Goal: Task Accomplishment & Management: Use online tool/utility

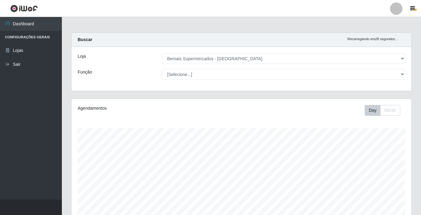
select select "250"
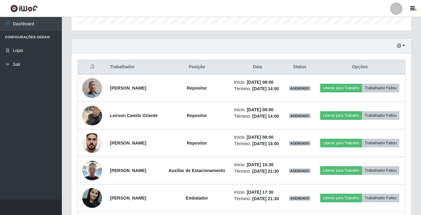
scroll to position [185, 0]
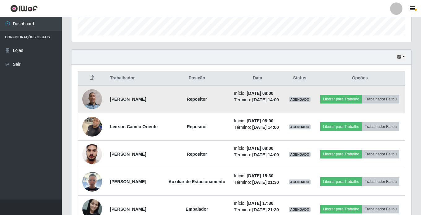
click at [87, 99] on img at bounding box center [92, 99] width 20 height 20
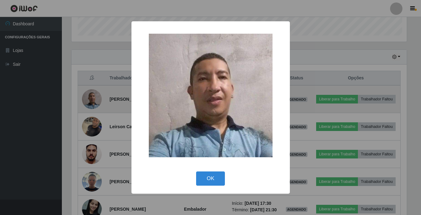
scroll to position [128, 337]
click at [87, 99] on div "× OK Cancel" at bounding box center [211, 107] width 422 height 215
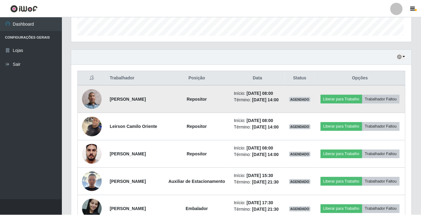
scroll to position [128, 340]
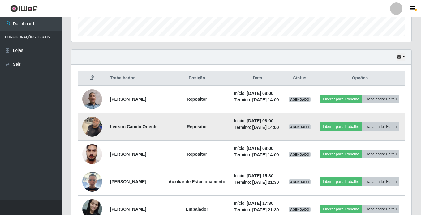
click at [89, 134] on img at bounding box center [92, 126] width 20 height 26
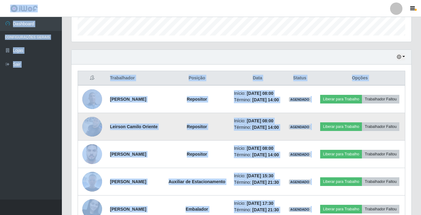
click at [89, 134] on img at bounding box center [92, 126] width 20 height 26
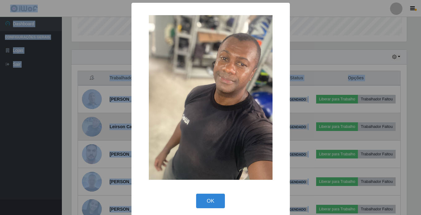
scroll to position [128, 337]
click at [89, 134] on div "× OK Cancel" at bounding box center [211, 107] width 422 height 215
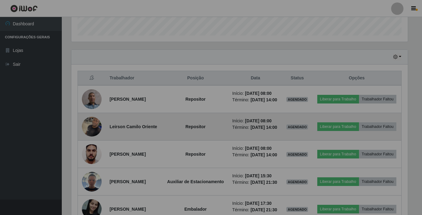
scroll to position [128, 340]
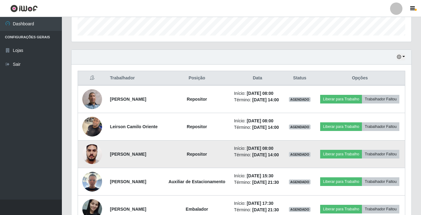
click at [87, 167] on img at bounding box center [92, 154] width 20 height 26
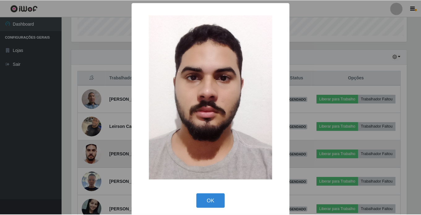
scroll to position [128, 337]
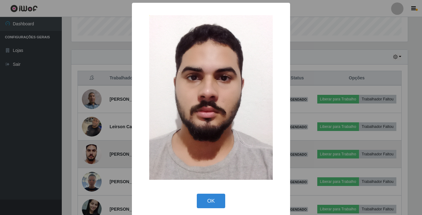
click at [87, 167] on div "× OK Cancel" at bounding box center [211, 107] width 422 height 215
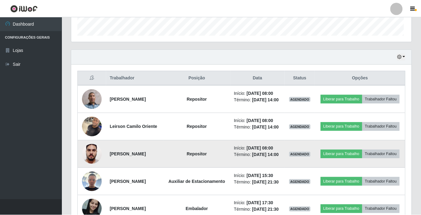
scroll to position [128, 340]
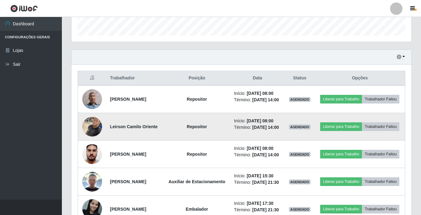
click at [91, 136] on img at bounding box center [92, 126] width 20 height 26
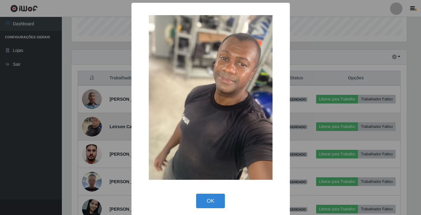
scroll to position [128, 337]
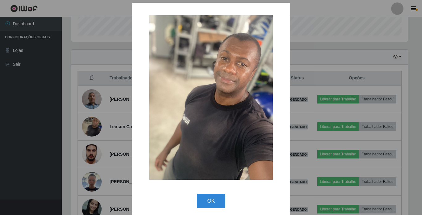
click at [87, 135] on div "× OK Cancel" at bounding box center [211, 107] width 422 height 215
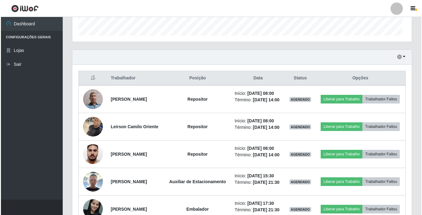
scroll to position [128, 340]
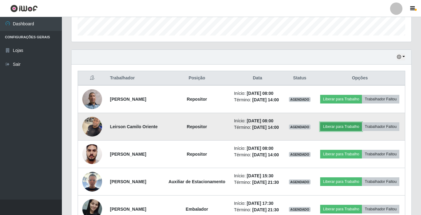
click at [358, 127] on button "Liberar para Trabalho" at bounding box center [341, 126] width 42 height 9
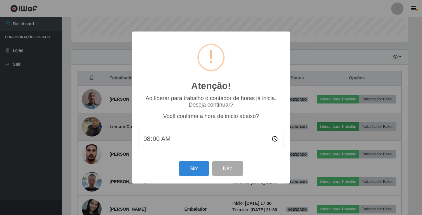
click at [358, 127] on div "Atenção! × Ao liberar para trabalho o contador de horas já inicia. Deseja conti…" at bounding box center [211, 107] width 422 height 215
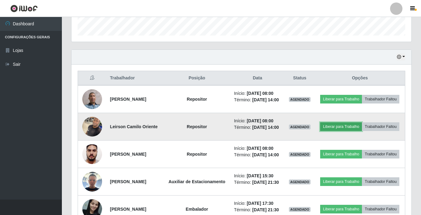
click at [358, 128] on button "Liberar para Trabalho" at bounding box center [341, 126] width 42 height 9
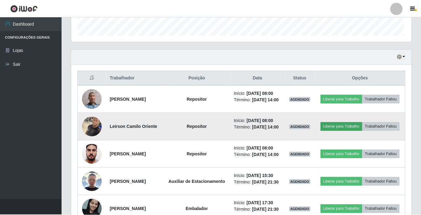
scroll to position [128, 337]
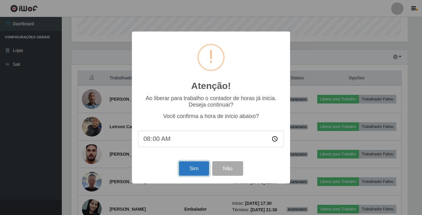
click at [182, 168] on button "Sim" at bounding box center [194, 168] width 30 height 15
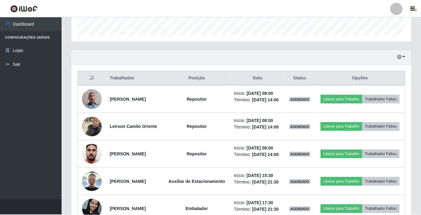
scroll to position [0, 0]
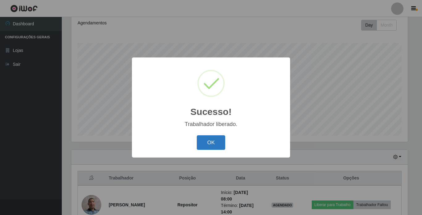
click at [206, 142] on button "OK" at bounding box center [211, 142] width 29 height 15
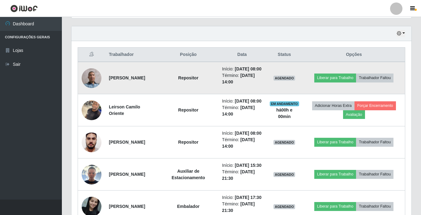
click at [95, 79] on img at bounding box center [92, 78] width 20 height 20
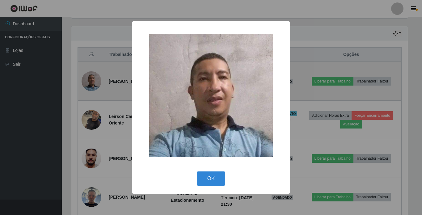
click at [95, 79] on div "× OK Cancel" at bounding box center [211, 107] width 422 height 215
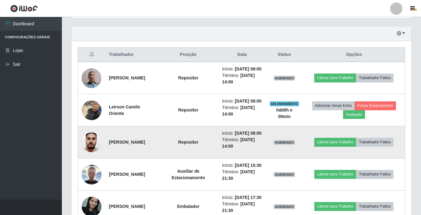
click at [92, 155] on img at bounding box center [92, 142] width 20 height 26
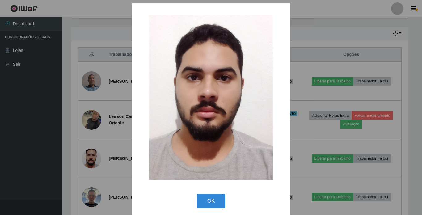
click at [89, 156] on div "× OK Cancel" at bounding box center [211, 107] width 422 height 215
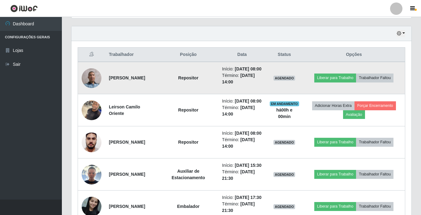
click at [94, 84] on img at bounding box center [92, 78] width 20 height 20
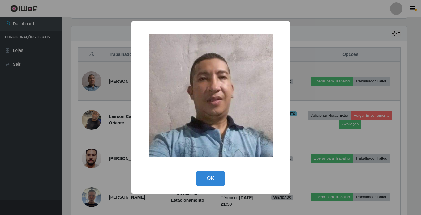
scroll to position [128, 337]
click at [94, 84] on div "× OK Cancel" at bounding box center [211, 107] width 422 height 215
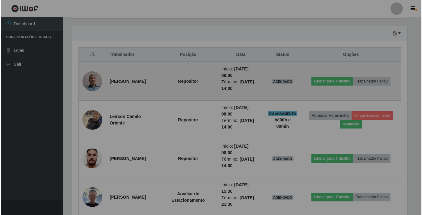
scroll to position [128, 340]
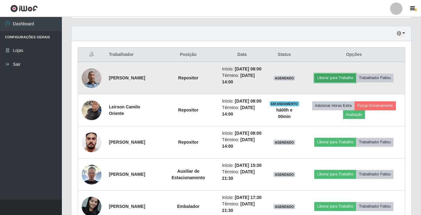
click at [331, 82] on button "Liberar para Trabalho" at bounding box center [335, 78] width 42 height 9
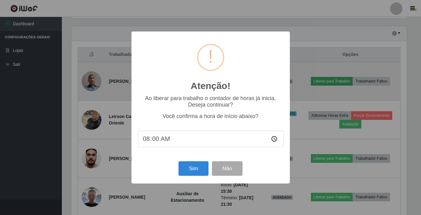
scroll to position [128, 337]
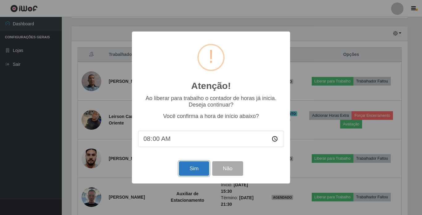
click at [191, 169] on button "Sim" at bounding box center [194, 168] width 30 height 15
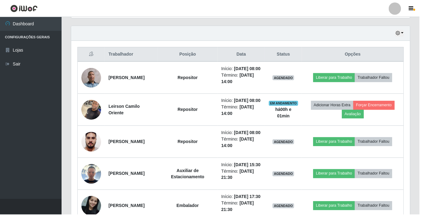
scroll to position [85, 0]
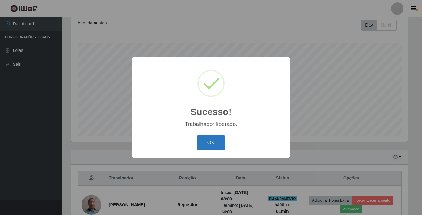
click at [204, 146] on button "OK" at bounding box center [211, 142] width 29 height 15
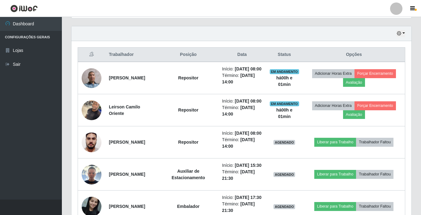
scroll to position [271, 0]
